Goal: Information Seeking & Learning: Learn about a topic

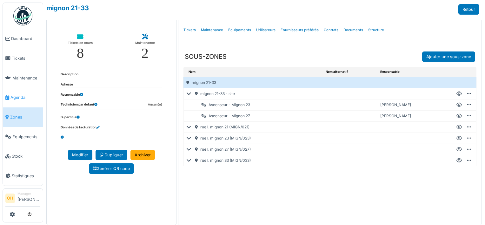
click at [24, 94] on span "Agenda" at bounding box center [25, 97] width 30 height 6
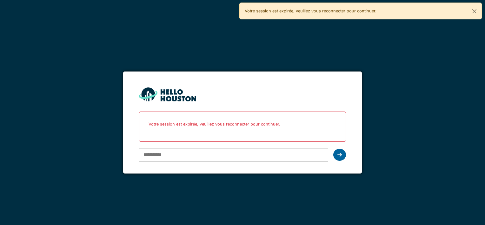
type input "**********"
click at [336, 152] on div at bounding box center [339, 154] width 13 height 12
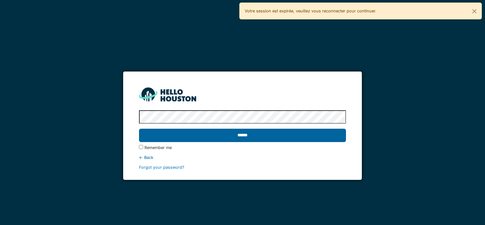
click at [254, 133] on input "******" at bounding box center [242, 134] width 207 height 13
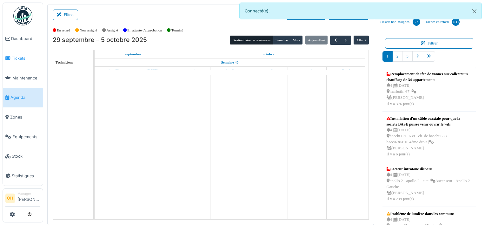
click at [12, 57] on span "Tickets" at bounding box center [26, 58] width 29 height 6
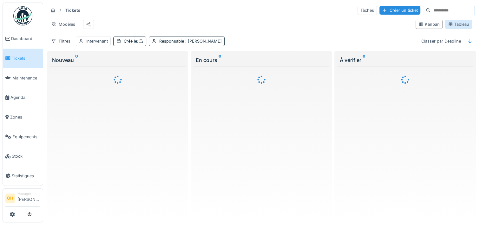
click at [452, 24] on div "Tableau" at bounding box center [458, 24] width 21 height 6
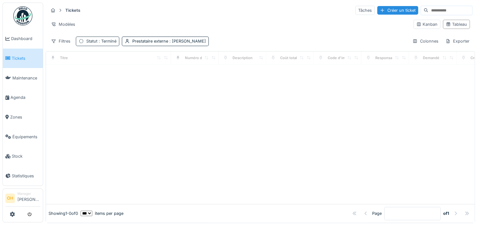
click at [103, 41] on span ": Terminé" at bounding box center [106, 41] width 19 height 5
click at [122, 56] on div "Supprimer" at bounding box center [128, 57] width 33 height 9
click at [120, 41] on div "Prestataire externe : [PERSON_NAME]" at bounding box center [123, 41] width 74 height 6
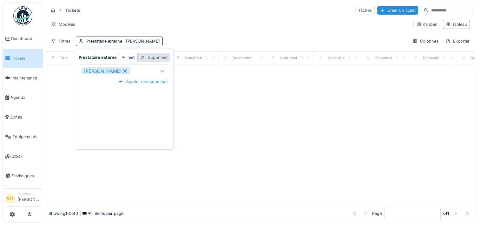
click at [157, 57] on div "Supprimer" at bounding box center [154, 57] width 33 height 9
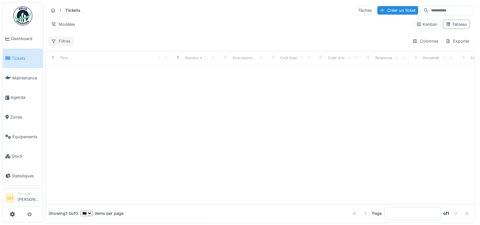
click at [62, 41] on div "Filtres" at bounding box center [60, 40] width 25 height 9
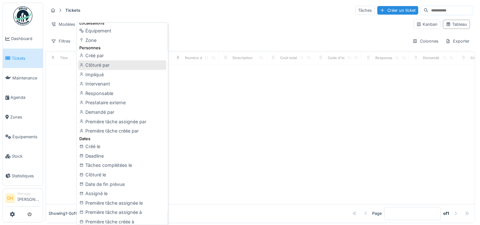
scroll to position [63, 0]
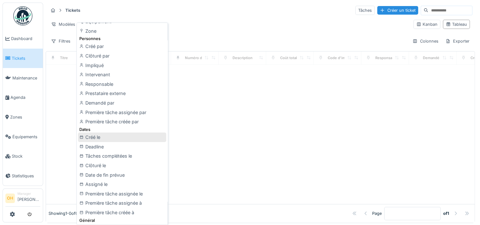
click at [96, 136] on div "Créé le" at bounding box center [122, 137] width 88 height 10
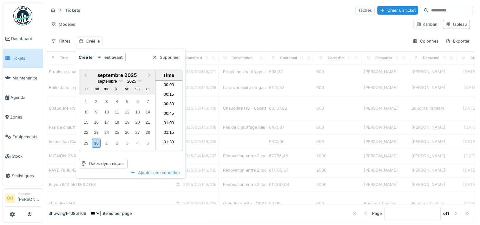
scroll to position [370, 0]
click at [85, 75] on span "Previous Month" at bounding box center [85, 75] width 0 height 7
click at [115, 80] on span at bounding box center [116, 80] width 4 height 4
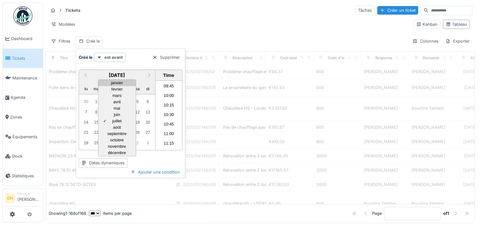
click at [116, 83] on div "janvier" at bounding box center [116, 83] width 37 height 6
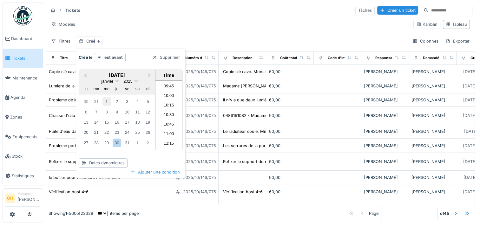
click at [106, 100] on div "1" at bounding box center [106, 101] width 9 height 9
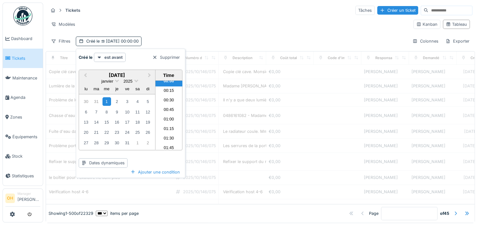
scroll to position [0, 0]
click at [164, 85] on li "00:00" at bounding box center [168, 86] width 27 height 10
click at [99, 55] on icon at bounding box center [99, 57] width 5 height 4
click at [140, 159] on div "[DATE] Previous Month Next Month [DATE] [DATE] lu ma me je ve sa di 30 31 1 2 3…" at bounding box center [131, 115] width 104 height 103
click at [100, 163] on div "Dates dynamiques" at bounding box center [103, 162] width 49 height 9
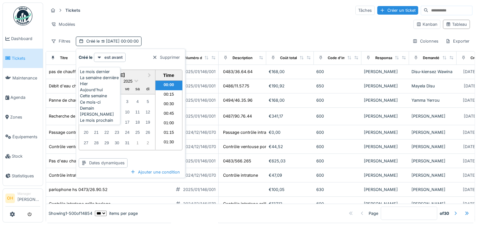
scroll to position [5, 0]
click at [159, 154] on div "[DATE] Previous Month Next Month [DATE] [DATE] lu ma me je ve sa di 30 31 1 2 3…" at bounding box center [131, 115] width 104 height 103
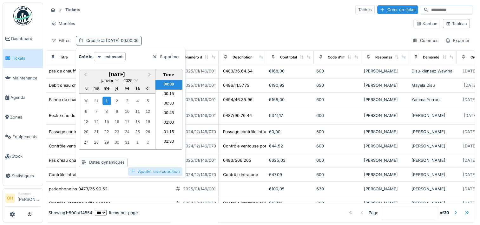
click at [155, 167] on div "Ajouter une condition" at bounding box center [155, 171] width 55 height 9
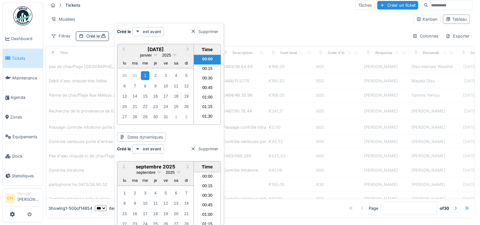
scroll to position [370, 0]
click at [138, 30] on icon at bounding box center [137, 31] width 3 height 2
click at [153, 71] on div "est après" at bounding box center [152, 68] width 36 height 6
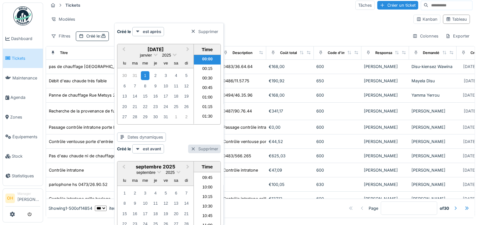
click at [204, 147] on div "Supprimer" at bounding box center [204, 148] width 33 height 9
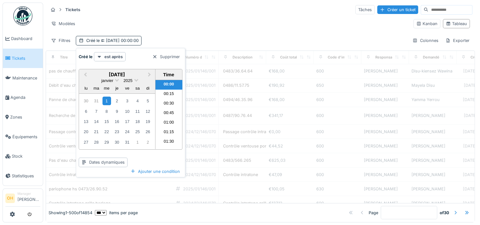
click at [205, 19] on div "Modèles" at bounding box center [228, 23] width 360 height 9
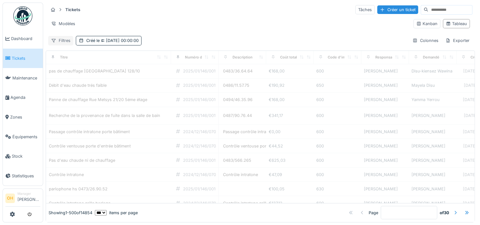
click at [56, 36] on div "Filtres" at bounding box center [60, 40] width 25 height 9
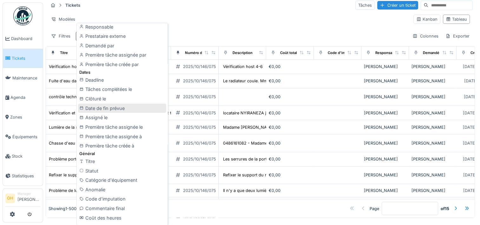
scroll to position [127, 0]
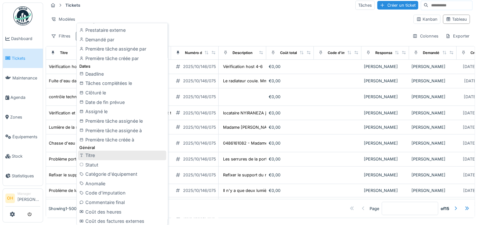
click at [99, 152] on div "Titre" at bounding box center [122, 155] width 88 height 10
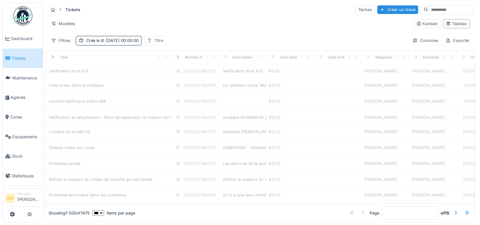
click at [163, 37] on div "Titre" at bounding box center [158, 40] width 9 height 6
click at [173, 70] on input "Titre" at bounding box center [186, 76] width 65 height 13
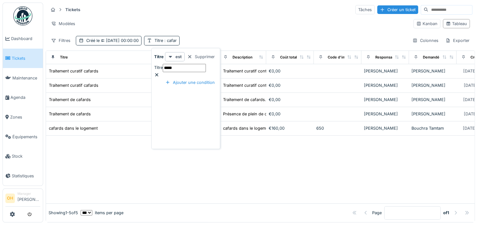
type input "*****"
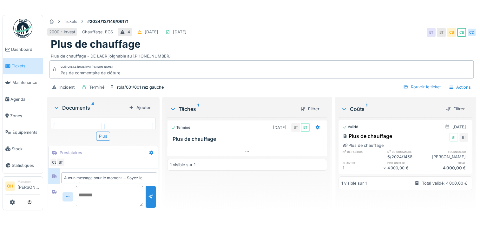
scroll to position [7, 0]
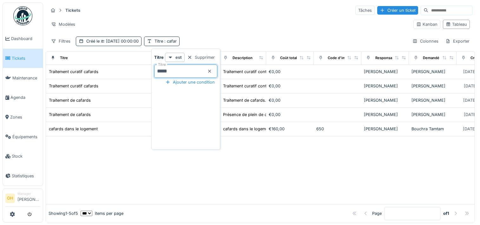
scroll to position [5, 0]
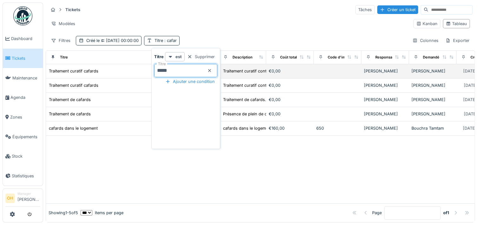
drag, startPoint x: 179, startPoint y: 66, endPoint x: 141, endPoint y: 66, distance: 37.8
click at [141, 66] on body "Dashboard Tickets Maintenance Agenda Zones Équipements Stock Statistiques OH Ma…" at bounding box center [240, 111] width 480 height 225
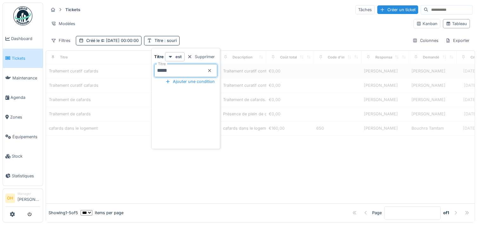
type input "*****"
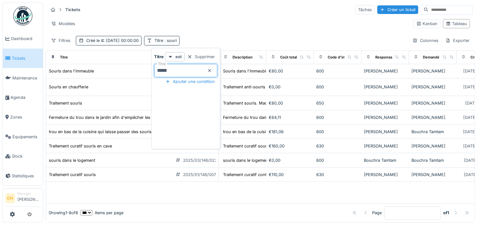
click at [225, 11] on div "Tickets Tâches Créer un ticket Modèles Kanban Tableau Filtres Créé le 01/01/202…" at bounding box center [260, 25] width 429 height 46
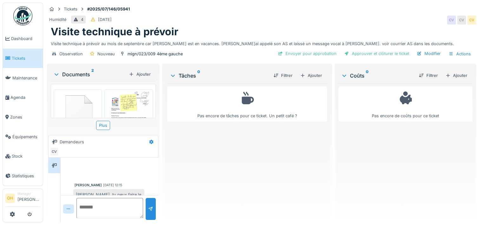
scroll to position [54, 0]
